Goal: Information Seeking & Learning: Learn about a topic

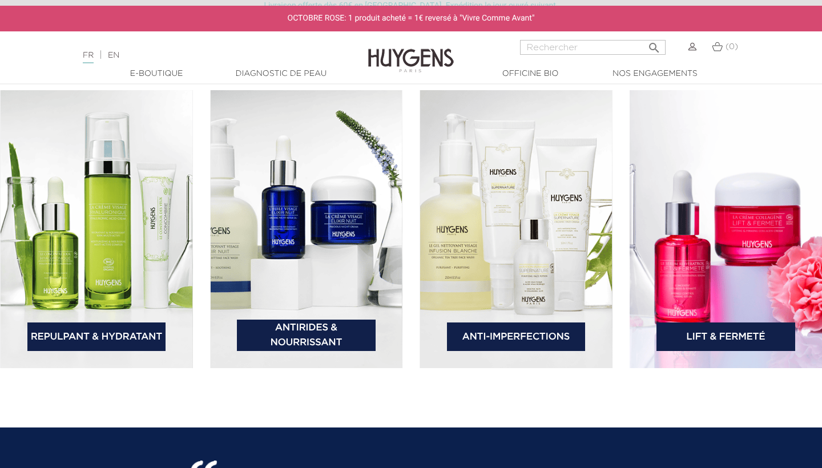
scroll to position [1715, 0]
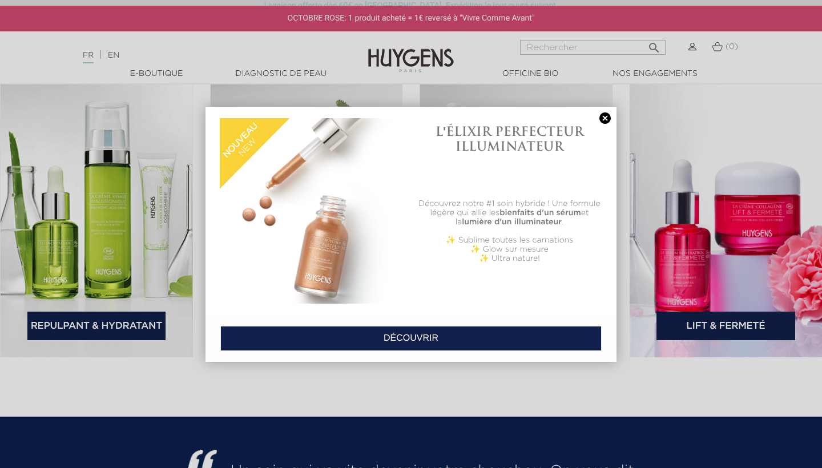
click at [604, 118] on link at bounding box center [605, 118] width 16 height 12
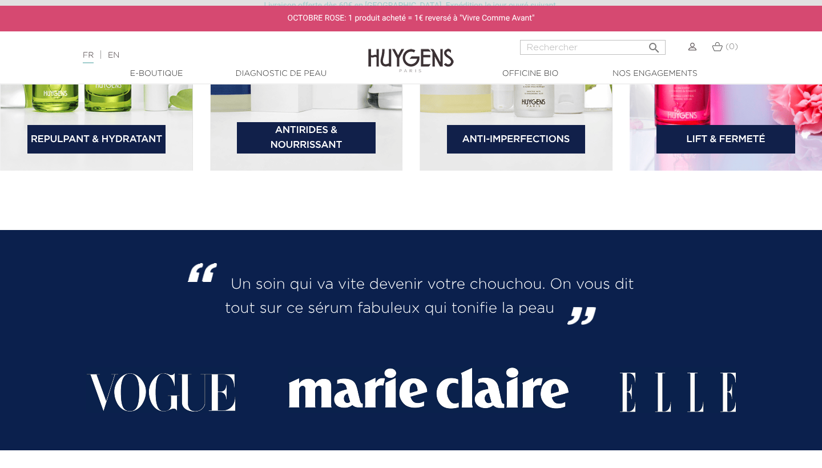
scroll to position [1902, 0]
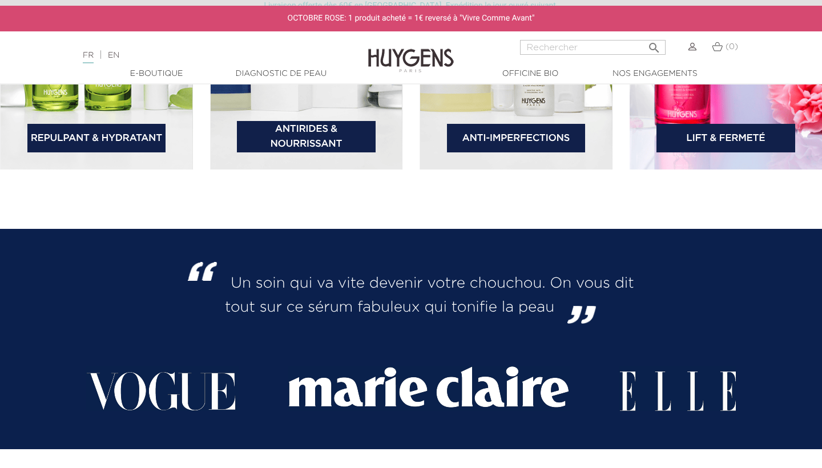
click at [273, 68] on link "Diagnostic de peau" at bounding box center [281, 74] width 114 height 12
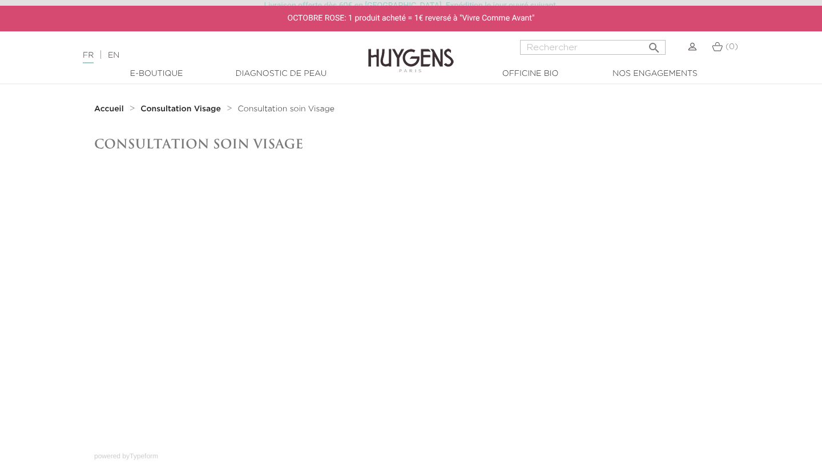
scroll to position [24, 0]
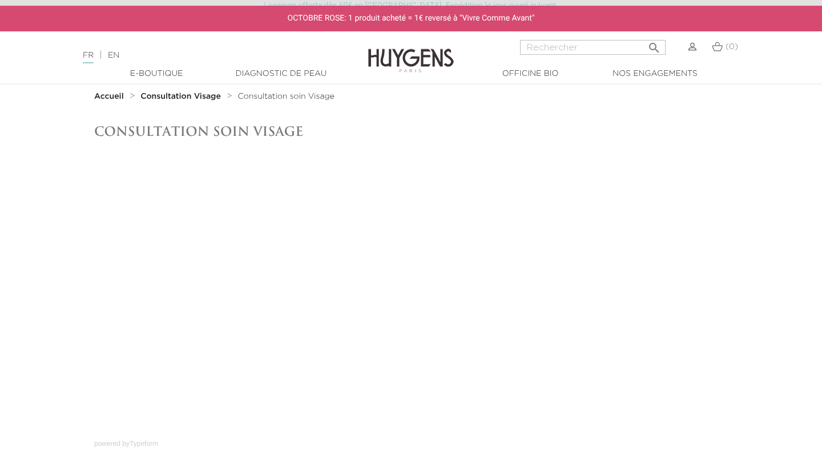
click at [95, 102] on ol "Accueil Consultation Visage Consultation soin Visage" at bounding box center [411, 97] width 634 height 14
click at [106, 96] on strong "Accueil" at bounding box center [109, 96] width 30 height 8
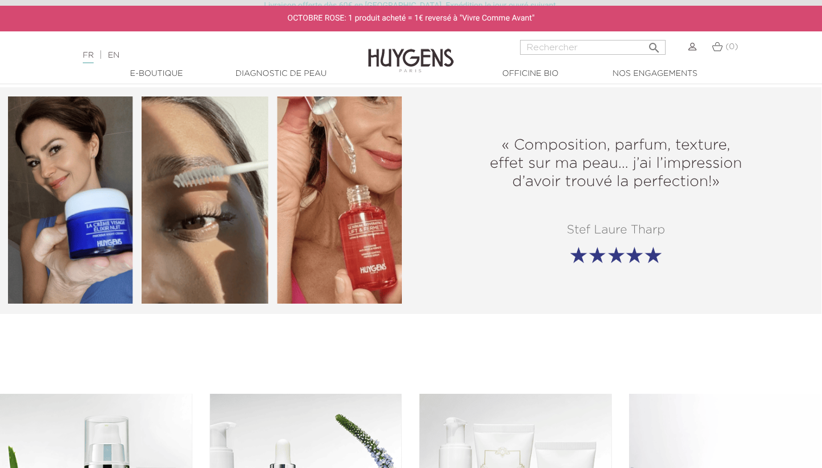
scroll to position [1684, 1]
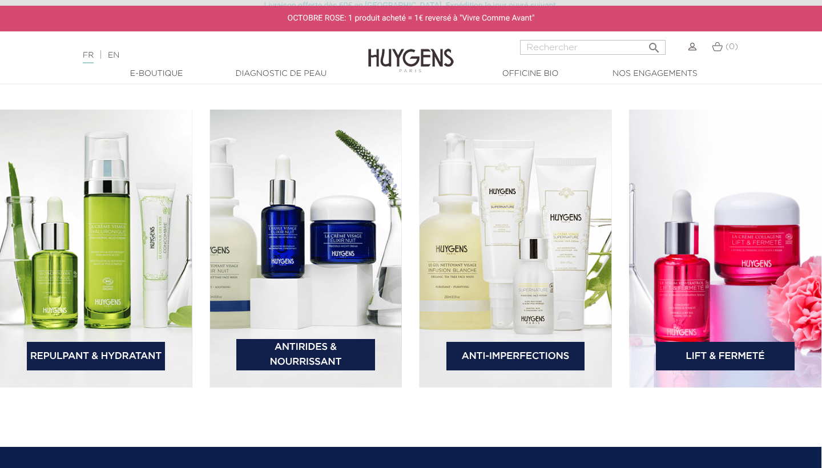
click at [111, 357] on link "Repulpant & Hydratant" at bounding box center [96, 356] width 139 height 29
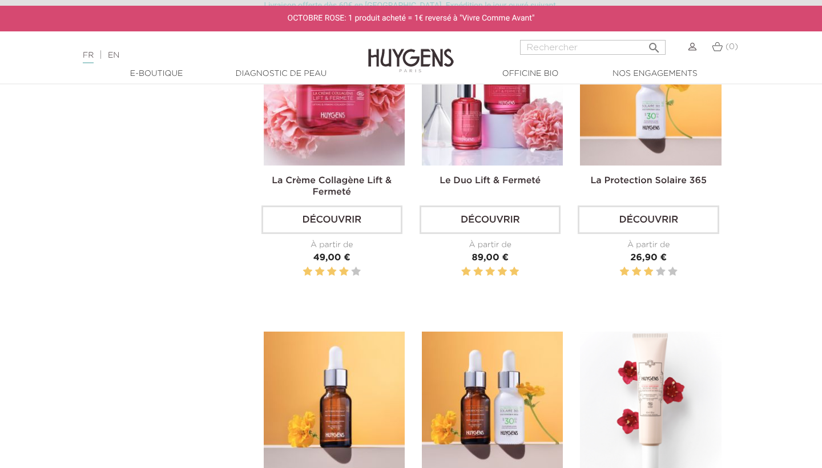
scroll to position [1370, 0]
